Goal: Information Seeking & Learning: Learn about a topic

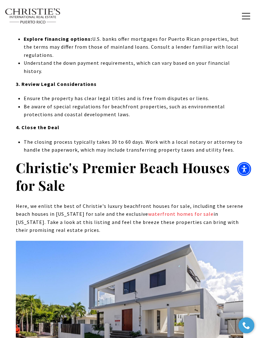
scroll to position [1847, 0]
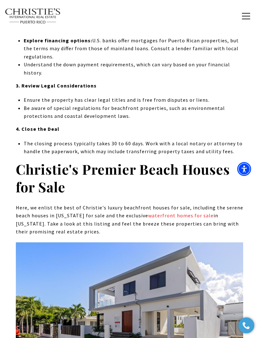
click at [181, 212] on link "waterfront homes for sale" at bounding box center [180, 215] width 65 height 6
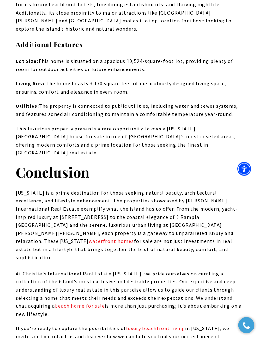
scroll to position [3614, 0]
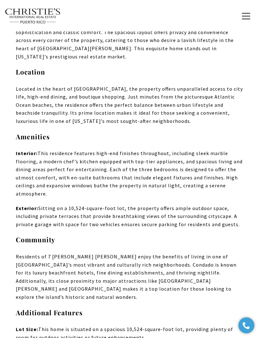
scroll to position [3343, 0]
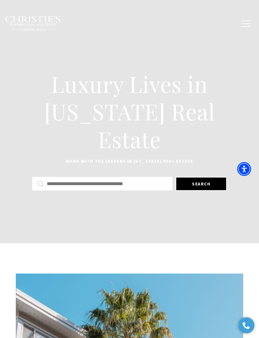
click at [189, 184] on button "Search" at bounding box center [200, 184] width 51 height 14
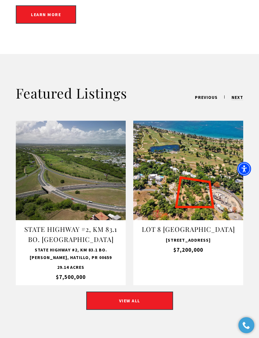
scroll to position [583, 0]
click at [120, 307] on link "VIEW ALL" at bounding box center [129, 300] width 87 height 18
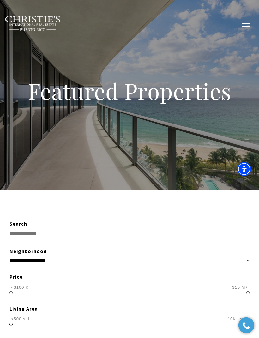
click at [18, 233] on input "text" at bounding box center [129, 234] width 240 height 12
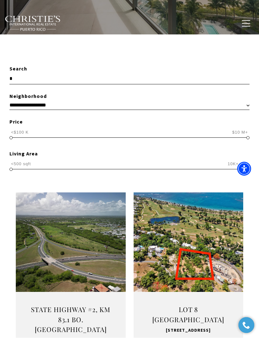
scroll to position [189, 0]
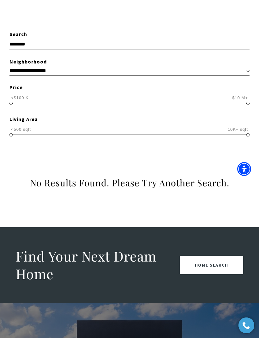
type input "****"
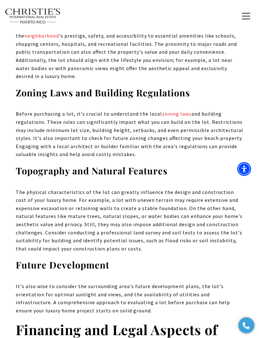
scroll to position [1157, 0]
